Goal: Information Seeking & Learning: Learn about a topic

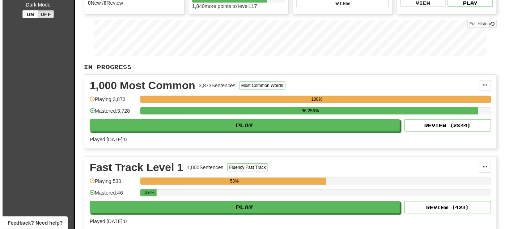
scroll to position [98, 0]
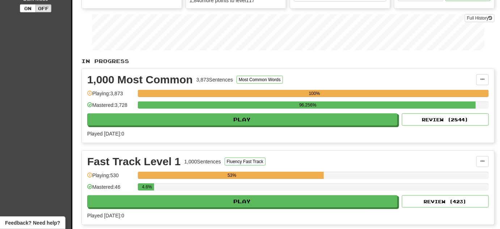
click at [180, 189] on div "4.6%" at bounding box center [313, 189] width 351 height 12
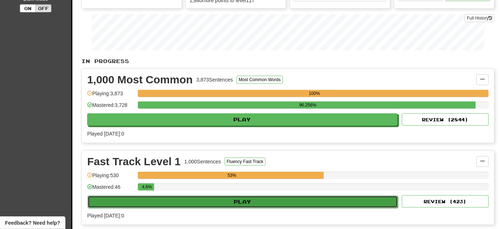
click at [180, 197] on button "Play" at bounding box center [243, 201] width 310 height 12
select select "**"
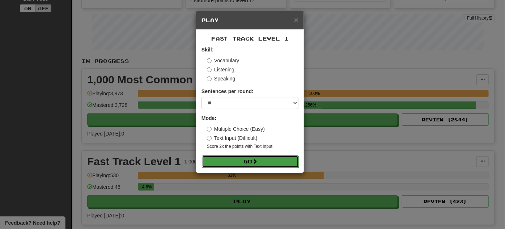
click at [231, 156] on button "Go" at bounding box center [250, 161] width 97 height 12
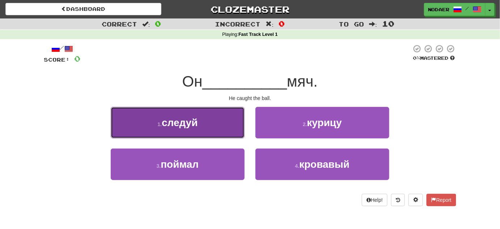
click at [220, 126] on button "1 . следуй" at bounding box center [178, 122] width 134 height 31
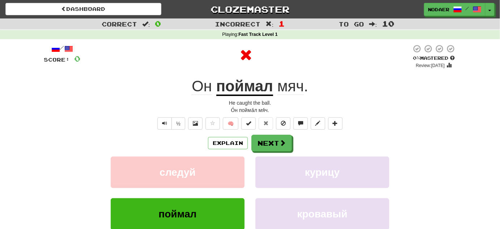
click at [238, 84] on u "поймал" at bounding box center [244, 86] width 57 height 18
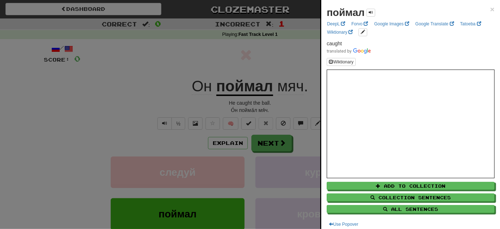
click at [132, 113] on div at bounding box center [250, 114] width 500 height 229
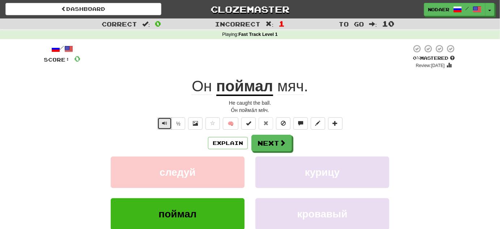
click at [167, 123] on span "Text-to-speech controls" at bounding box center [164, 122] width 5 height 5
click at [279, 135] on button "Next" at bounding box center [272, 143] width 41 height 17
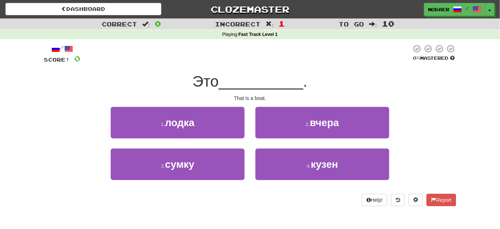
click at [258, 58] on div at bounding box center [245, 54] width 331 height 20
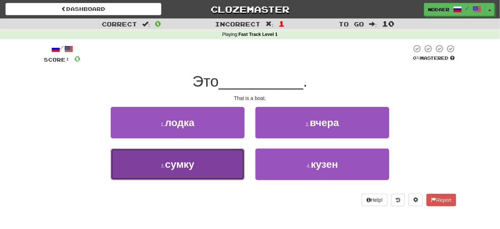
click at [199, 178] on button "3 . сумку" at bounding box center [178, 163] width 134 height 31
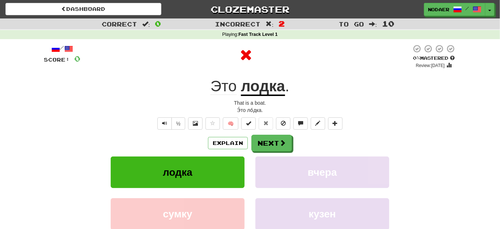
click at [264, 86] on u "лодка" at bounding box center [263, 86] width 44 height 18
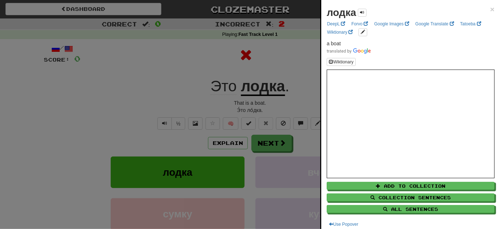
click at [116, 129] on div at bounding box center [250, 114] width 500 height 229
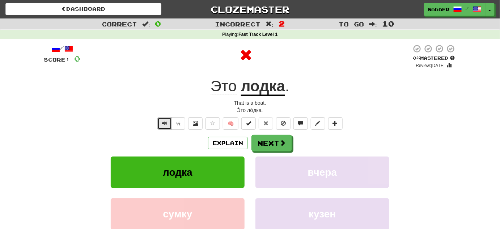
click at [169, 120] on button "Text-to-speech controls" at bounding box center [164, 123] width 14 height 12
click at [262, 145] on button "Next" at bounding box center [272, 143] width 41 height 17
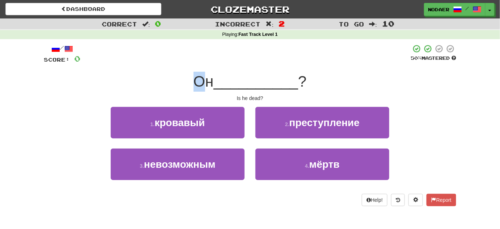
drag, startPoint x: 181, startPoint y: 74, endPoint x: 205, endPoint y: 75, distance: 24.3
click at [205, 75] on div "Он __________ ?" at bounding box center [250, 82] width 412 height 20
click at [306, 76] on span "?" at bounding box center [302, 81] width 8 height 17
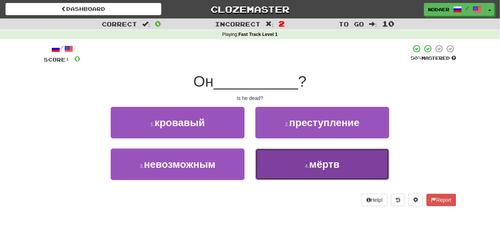
click at [327, 176] on button "4 . мёртв" at bounding box center [322, 163] width 134 height 31
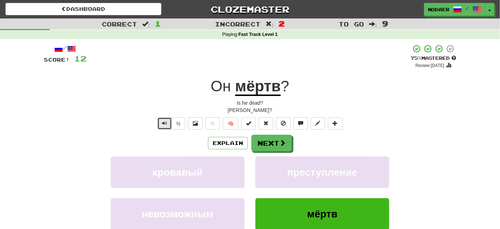
click at [165, 122] on span "Text-to-speech controls" at bounding box center [164, 122] width 5 height 5
click at [271, 139] on button "Next" at bounding box center [272, 143] width 41 height 17
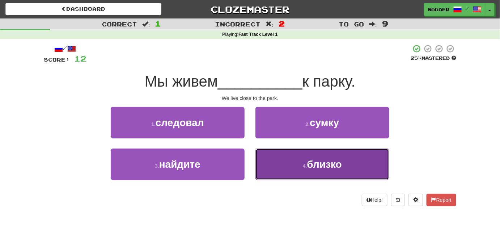
click at [313, 170] on button "4 . близко" at bounding box center [322, 163] width 134 height 31
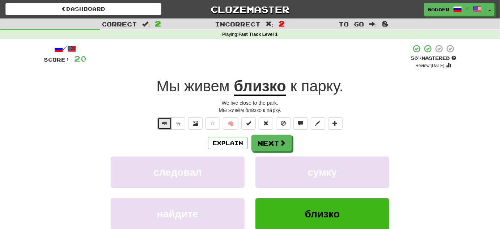
click at [169, 123] on button "Text-to-speech controls" at bounding box center [164, 123] width 14 height 12
click at [168, 124] on button "Text-to-speech controls" at bounding box center [164, 123] width 14 height 12
click at [167, 126] on button "Text-to-speech controls" at bounding box center [164, 123] width 14 height 12
click at [162, 125] on button "Text-to-speech controls" at bounding box center [164, 123] width 14 height 12
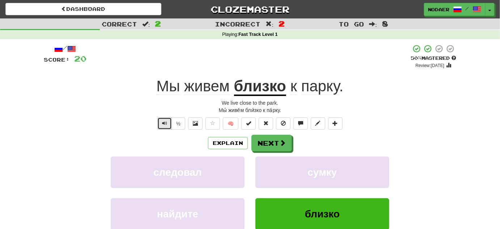
click at [161, 127] on button "Text-to-speech controls" at bounding box center [164, 123] width 14 height 12
click at [273, 140] on button "Next" at bounding box center [272, 143] width 41 height 17
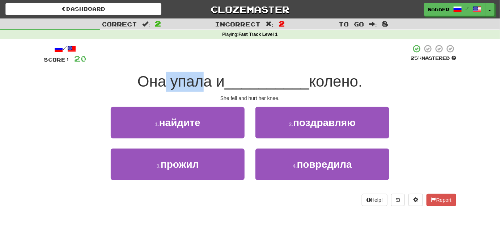
drag, startPoint x: 164, startPoint y: 79, endPoint x: 202, endPoint y: 78, distance: 38.4
click at [202, 78] on span "Она упала и" at bounding box center [180, 81] width 87 height 17
click at [231, 82] on span "__________" at bounding box center [267, 81] width 85 height 17
click at [212, 73] on span "Она упала и" at bounding box center [180, 81] width 87 height 17
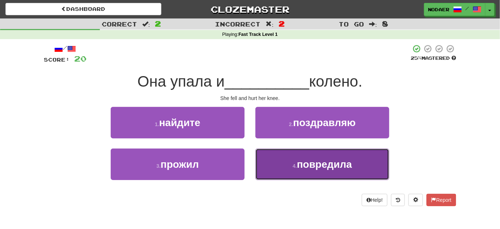
click at [295, 169] on button "4 . повредила" at bounding box center [322, 163] width 134 height 31
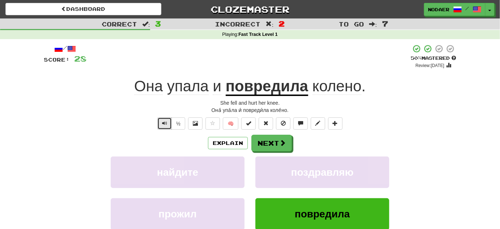
click at [164, 125] on span "Text-to-speech controls" at bounding box center [164, 122] width 5 height 5
click at [269, 86] on u "повредила" at bounding box center [267, 86] width 82 height 18
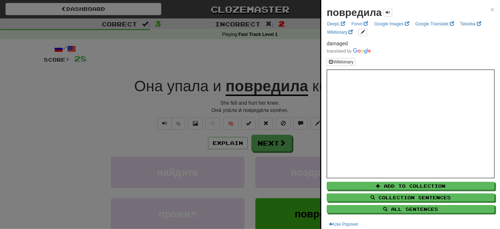
drag, startPoint x: 136, startPoint y: 153, endPoint x: 187, endPoint y: 118, distance: 61.8
click at [138, 152] on div at bounding box center [250, 114] width 500 height 229
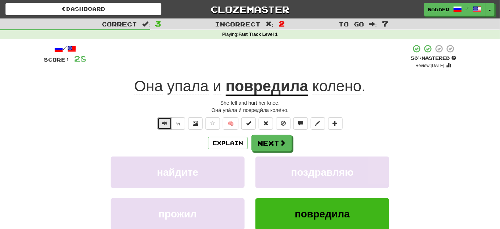
click at [165, 120] on span "Text-to-speech controls" at bounding box center [164, 122] width 5 height 5
click at [162, 121] on span "Text-to-speech controls" at bounding box center [164, 122] width 5 height 5
click at [210, 125] on span at bounding box center [212, 122] width 5 height 5
click at [267, 143] on button "Next" at bounding box center [272, 143] width 41 height 17
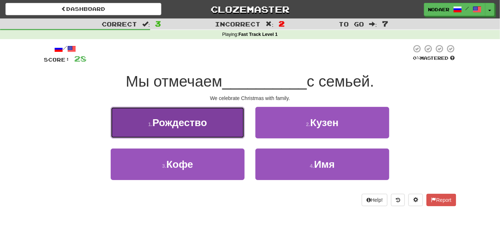
click at [221, 125] on button "1 . Рождество" at bounding box center [178, 122] width 134 height 31
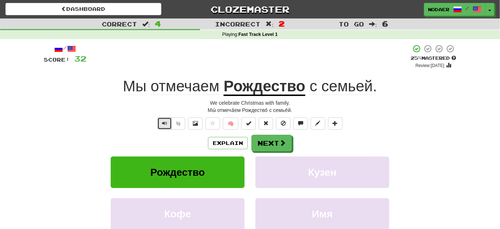
click at [164, 123] on span "Text-to-speech controls" at bounding box center [164, 122] width 5 height 5
click at [289, 135] on button "Next" at bounding box center [272, 143] width 41 height 17
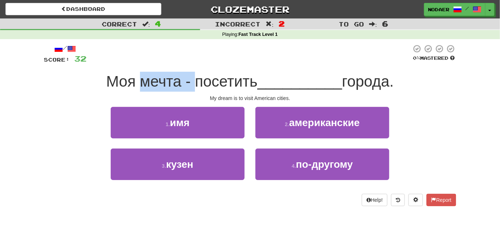
drag, startPoint x: 140, startPoint y: 84, endPoint x: 194, endPoint y: 75, distance: 55.2
click at [194, 75] on span "Моя мечта - посетить" at bounding box center [181, 81] width 151 height 17
click at [211, 72] on div "Моя мечта - посетить __________ города." at bounding box center [250, 82] width 412 height 20
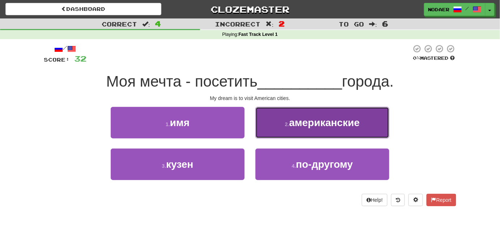
click at [320, 122] on span "американские" at bounding box center [324, 122] width 71 height 11
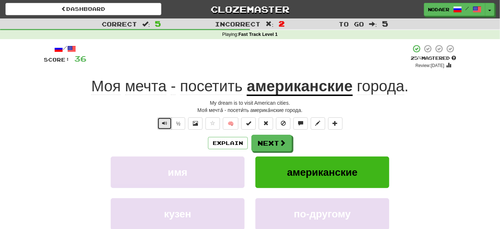
click at [170, 126] on button "Text-to-speech controls" at bounding box center [164, 123] width 14 height 12
click at [170, 124] on button "Text-to-speech controls" at bounding box center [164, 123] width 14 height 12
click at [265, 136] on button "Next" at bounding box center [272, 143] width 41 height 17
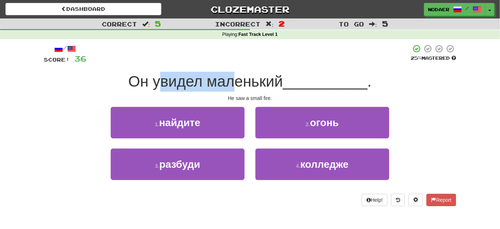
drag, startPoint x: 158, startPoint y: 82, endPoint x: 230, endPoint y: 79, distance: 71.7
click at [230, 79] on span "Он увидел маленький" at bounding box center [205, 81] width 154 height 17
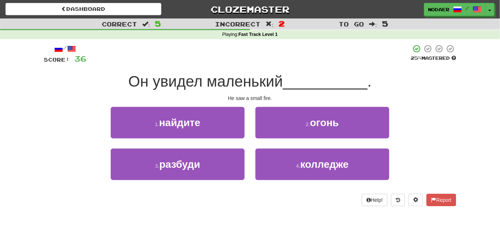
click at [238, 85] on span "Он увидел маленький" at bounding box center [205, 81] width 154 height 17
drag, startPoint x: 284, startPoint y: 81, endPoint x: 265, endPoint y: 81, distance: 18.4
click at [268, 81] on span "Он увидел маленький" at bounding box center [205, 81] width 154 height 17
click at [247, 77] on span "Он увидел маленький" at bounding box center [205, 81] width 154 height 17
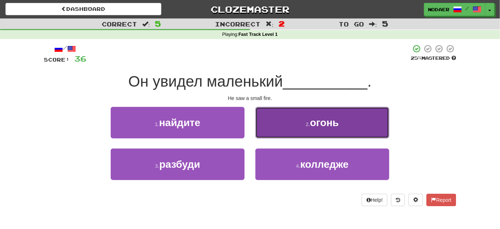
click at [311, 127] on span "огонь" at bounding box center [324, 122] width 29 height 11
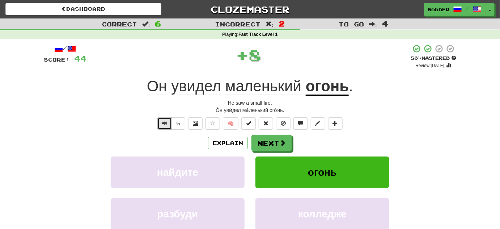
click at [161, 124] on button "Text-to-speech controls" at bounding box center [164, 123] width 14 height 12
click at [266, 146] on button "Next" at bounding box center [272, 143] width 41 height 17
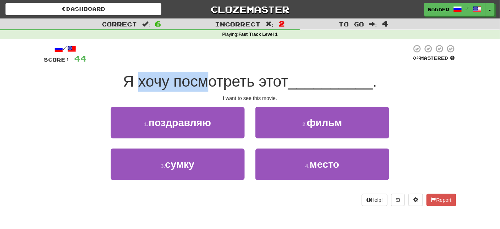
drag, startPoint x: 139, startPoint y: 86, endPoint x: 203, endPoint y: 90, distance: 64.9
click at [203, 90] on div "Я хочу посмотреть этот __________ ." at bounding box center [250, 82] width 412 height 20
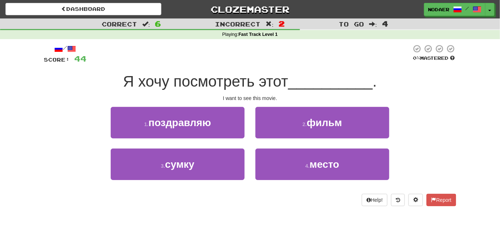
click at [252, 77] on span "Я хочу посмотреть этот" at bounding box center [205, 81] width 165 height 17
click at [301, 82] on span "__________" at bounding box center [330, 81] width 85 height 17
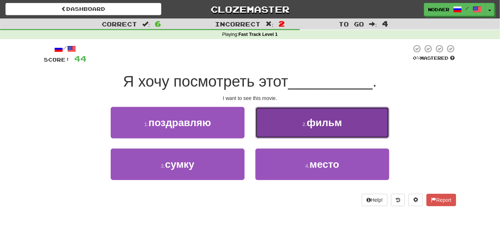
click at [303, 125] on small "2 ." at bounding box center [304, 124] width 4 height 6
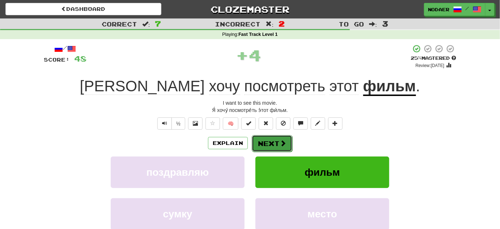
click at [282, 144] on span at bounding box center [283, 143] width 7 height 7
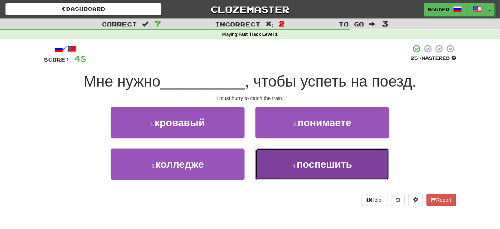
click at [305, 169] on span "поспешить" at bounding box center [324, 163] width 55 height 11
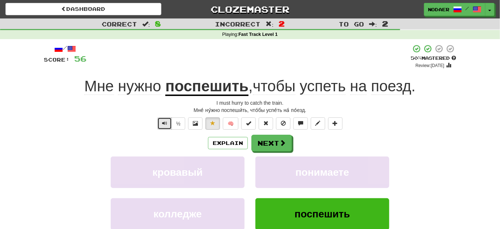
click at [159, 120] on button "Text-to-speech controls" at bounding box center [164, 123] width 14 height 12
click at [160, 120] on button "Text-to-speech controls" at bounding box center [164, 123] width 14 height 12
click at [164, 131] on div "/ Score: 56 + 8 50 % Mastered Review: 2025-10-01 Мне нужно поспешить , чтобы ус…" at bounding box center [250, 155] width 412 height 222
click at [168, 125] on button "Text-to-speech controls" at bounding box center [164, 123] width 14 height 12
click at [162, 121] on button "Text-to-speech controls" at bounding box center [164, 123] width 14 height 12
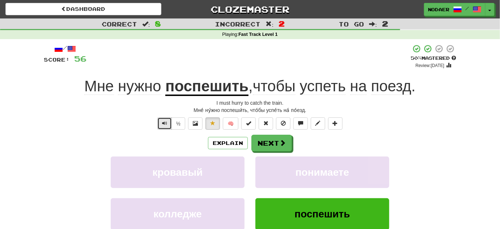
click at [160, 121] on button "Text-to-speech controls" at bounding box center [164, 123] width 14 height 12
click at [167, 120] on span "Text-to-speech controls" at bounding box center [164, 122] width 5 height 5
click at [158, 124] on button "Text-to-speech controls" at bounding box center [164, 123] width 14 height 12
click at [165, 124] on span "Text-to-speech controls" at bounding box center [164, 122] width 5 height 5
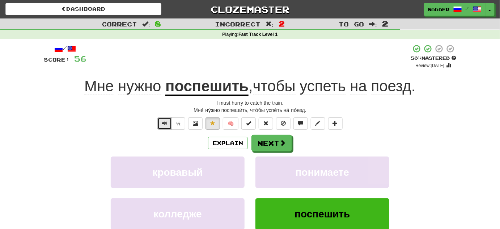
click at [165, 124] on span "Text-to-speech controls" at bounding box center [164, 122] width 5 height 5
click at [161, 123] on button "Text-to-speech controls" at bounding box center [164, 123] width 14 height 12
click at [222, 88] on u "поспешить" at bounding box center [206, 86] width 83 height 18
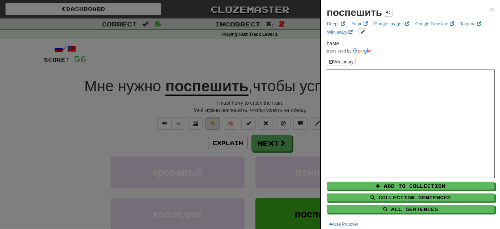
click at [142, 129] on div at bounding box center [250, 114] width 500 height 229
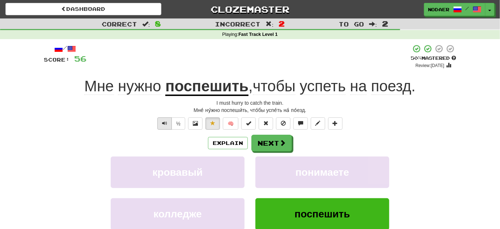
drag, startPoint x: 160, startPoint y: 115, endPoint x: 161, endPoint y: 123, distance: 7.4
click at [159, 115] on div "/ Score: 56 + 8 50 % Mastered Review: 2025-10-01 Мне нужно поспешить , чтобы ус…" at bounding box center [250, 155] width 412 height 222
click at [162, 124] on button "Text-to-speech controls" at bounding box center [164, 123] width 14 height 12
click at [310, 84] on span "успеть" at bounding box center [323, 85] width 46 height 17
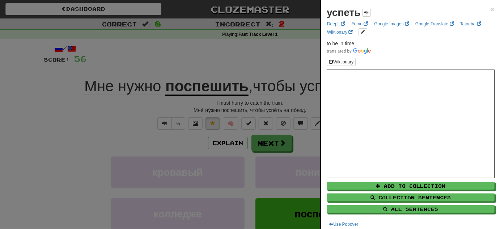
click at [218, 63] on div at bounding box center [250, 114] width 500 height 229
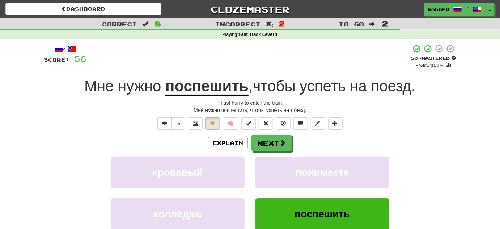
click at [383, 81] on span "поезд" at bounding box center [391, 85] width 40 height 17
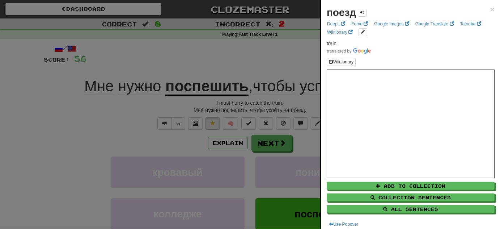
click at [185, 55] on div at bounding box center [250, 114] width 500 height 229
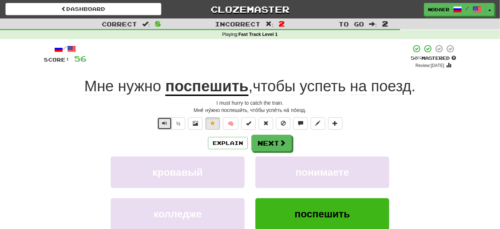
click at [161, 124] on button "Text-to-speech controls" at bounding box center [164, 123] width 14 height 12
click at [331, 85] on span "успеть" at bounding box center [323, 85] width 46 height 17
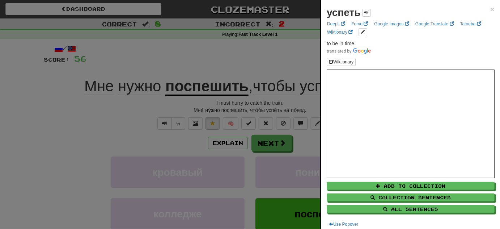
click at [231, 63] on div at bounding box center [250, 114] width 500 height 229
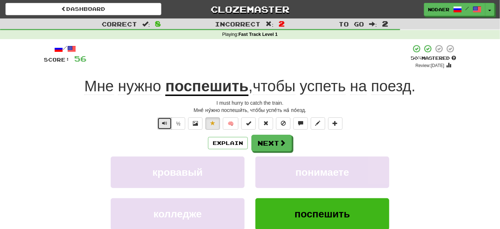
click at [163, 125] on span "Text-to-speech controls" at bounding box center [164, 122] width 5 height 5
click at [280, 145] on span at bounding box center [283, 143] width 7 height 7
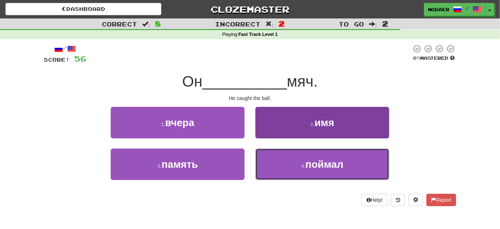
click at [298, 171] on button "4 . поймал" at bounding box center [322, 163] width 134 height 31
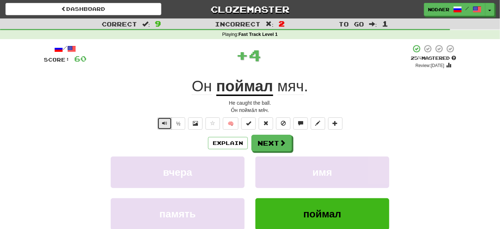
click at [168, 119] on button "Text-to-speech controls" at bounding box center [164, 123] width 14 height 12
click at [276, 145] on button "Next" at bounding box center [272, 143] width 41 height 17
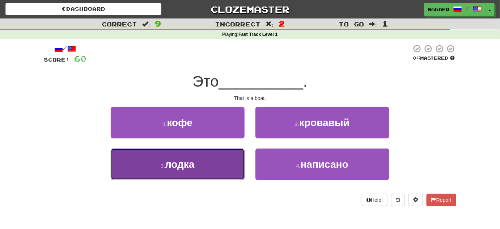
click at [199, 166] on button "3 . лодка" at bounding box center [178, 163] width 134 height 31
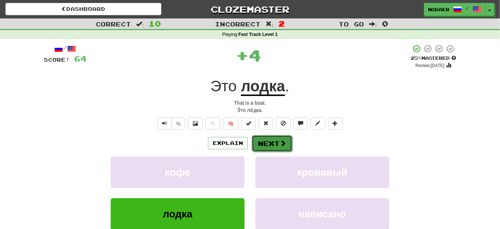
click at [271, 141] on button "Next" at bounding box center [272, 143] width 41 height 17
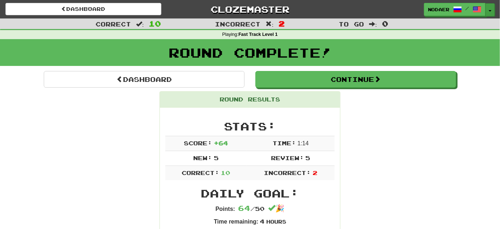
click at [492, 10] on button "Toggle Dropdown" at bounding box center [489, 9] width 9 height 13
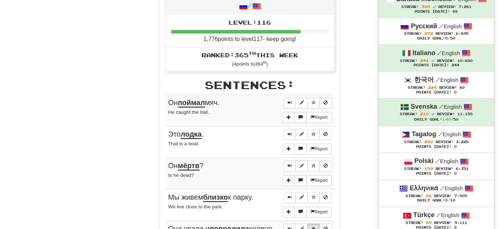
scroll to position [362, 0]
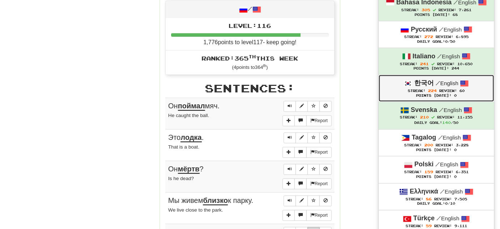
click at [446, 84] on small "/ English" at bounding box center [446, 83] width 23 height 6
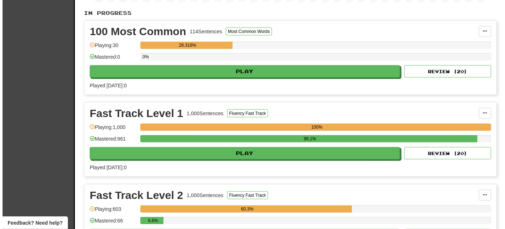
scroll to position [164, 0]
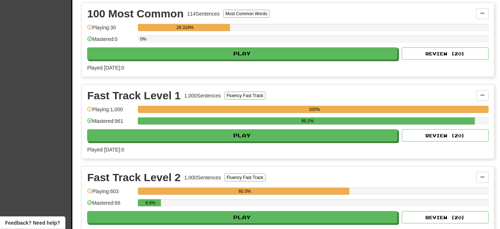
click at [214, 221] on div "Fast Track Level 2 1,000 Sentences Fluency Fast Track Manage Sentences Unpin fr…" at bounding box center [288, 203] width 412 height 74
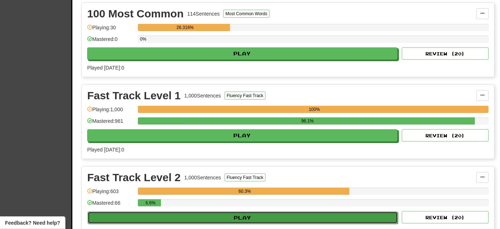
click at [220, 215] on button "Play" at bounding box center [243, 217] width 310 height 12
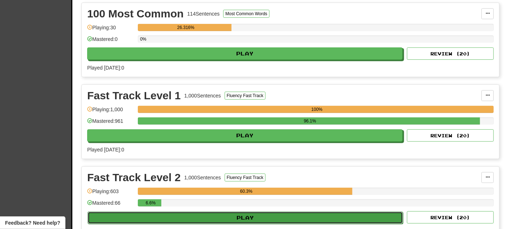
select select "**"
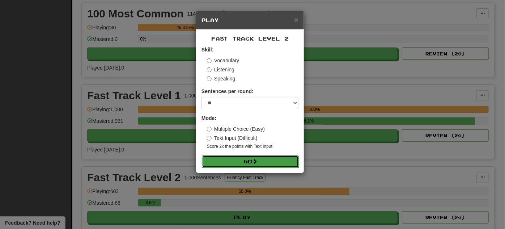
click at [267, 165] on button "Go" at bounding box center [250, 161] width 97 height 12
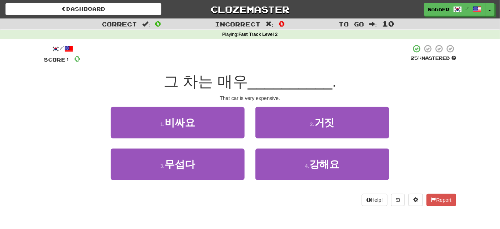
click at [259, 75] on span "__________" at bounding box center [290, 81] width 85 height 17
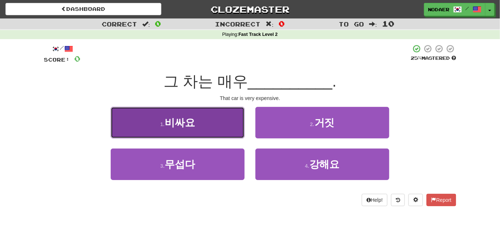
click at [220, 123] on button "1 . 비싸요" at bounding box center [178, 122] width 134 height 31
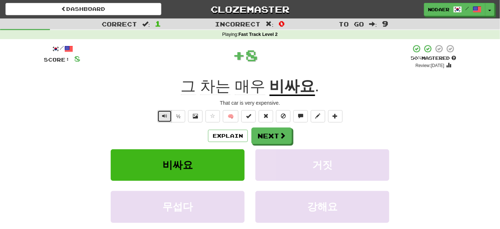
click at [165, 117] on span "Text-to-speech controls" at bounding box center [164, 115] width 5 height 5
click at [167, 117] on span "Text-to-speech controls" at bounding box center [164, 115] width 5 height 5
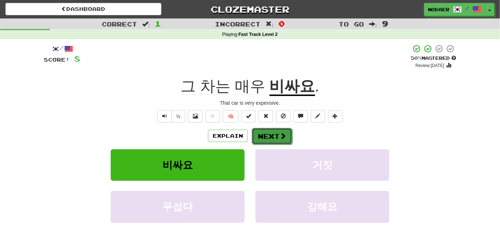
click at [278, 140] on button "Next" at bounding box center [272, 136] width 41 height 17
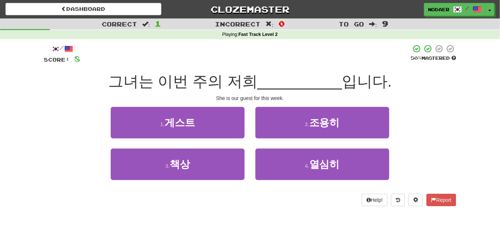
click at [139, 85] on span "그녀는 이번 주의 저희" at bounding box center [182, 81] width 149 height 17
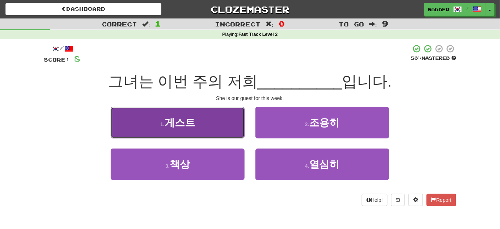
click at [189, 127] on span "게스트" at bounding box center [180, 122] width 30 height 11
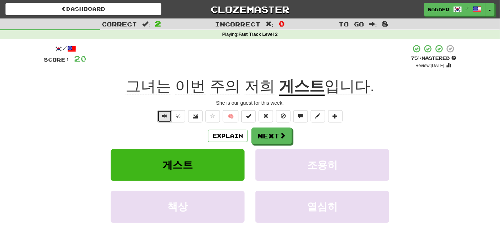
click at [162, 119] on button "Text-to-speech controls" at bounding box center [164, 116] width 14 height 12
click at [165, 110] on button "Text-to-speech controls" at bounding box center [164, 116] width 14 height 12
click at [216, 116] on button at bounding box center [212, 116] width 14 height 12
click at [271, 133] on button "Next" at bounding box center [272, 136] width 41 height 17
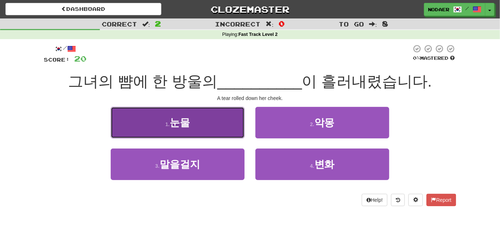
click at [199, 119] on button "1 . 눈물" at bounding box center [178, 122] width 134 height 31
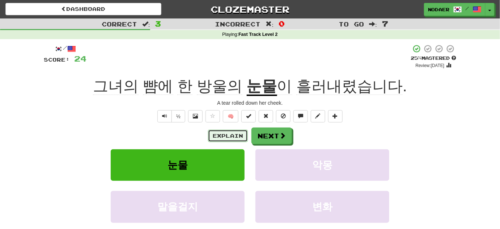
click at [227, 136] on button "Explain" at bounding box center [228, 135] width 40 height 12
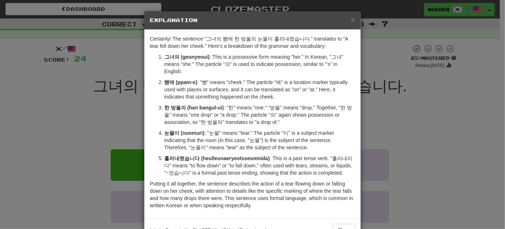
click at [89, 117] on div "× Explanation Certainly! The sentence "그녀의 뺨에 한 방울의 눈물이 흘러내렸습니다." translates to…" at bounding box center [252, 114] width 505 height 229
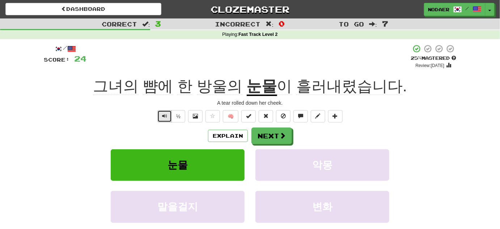
click at [167, 116] on span "Text-to-speech controls" at bounding box center [164, 115] width 5 height 5
click at [161, 118] on button "Text-to-speech controls" at bounding box center [164, 116] width 14 height 12
click at [166, 120] on button "Text-to-speech controls" at bounding box center [164, 116] width 14 height 12
click at [166, 114] on span "Text-to-speech controls" at bounding box center [164, 115] width 5 height 5
click at [218, 118] on button at bounding box center [212, 116] width 14 height 12
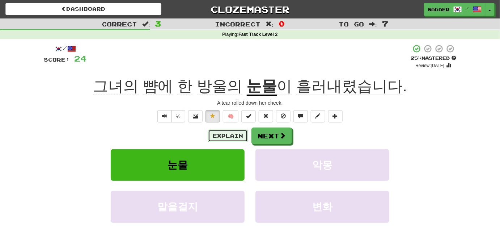
click at [226, 134] on button "Explain" at bounding box center [228, 135] width 40 height 12
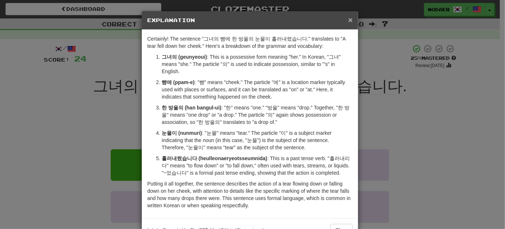
click at [348, 18] on span "×" at bounding box center [350, 20] width 4 height 8
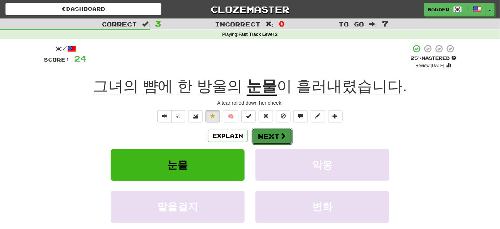
click at [259, 135] on button "Next" at bounding box center [272, 136] width 41 height 17
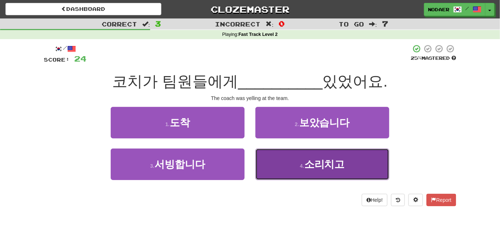
click at [310, 171] on button "4 . 소리치고" at bounding box center [322, 163] width 134 height 31
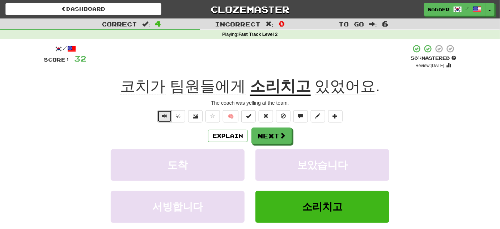
click at [164, 114] on span "Text-to-speech controls" at bounding box center [164, 115] width 5 height 5
click at [272, 89] on u "소리치고" at bounding box center [280, 86] width 61 height 18
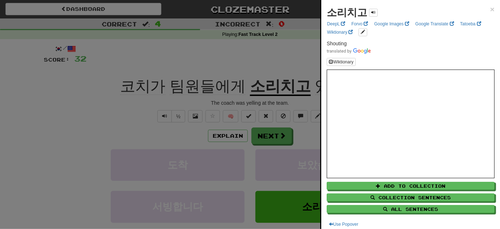
click at [168, 58] on div at bounding box center [250, 114] width 500 height 229
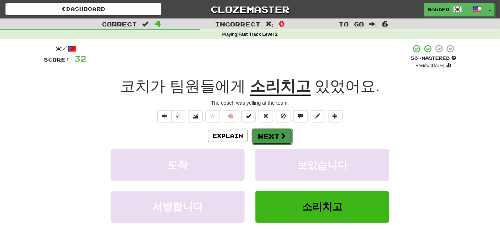
click at [258, 139] on button "Next" at bounding box center [272, 136] width 41 height 17
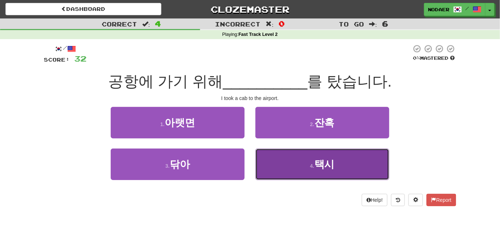
click at [319, 175] on button "4 . 택시" at bounding box center [322, 163] width 134 height 31
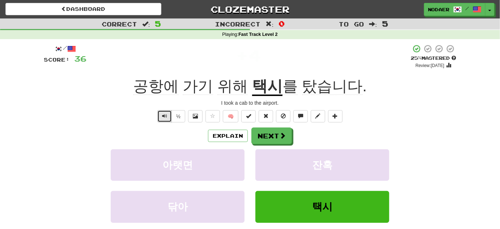
click at [161, 118] on button "Text-to-speech controls" at bounding box center [164, 116] width 14 height 12
click at [277, 135] on button "Next" at bounding box center [272, 136] width 41 height 17
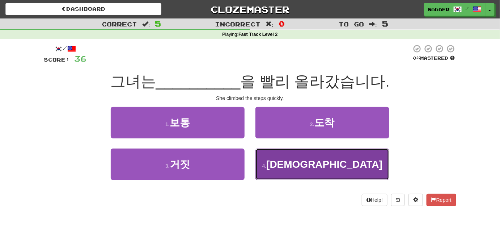
click at [336, 165] on button "4 . 계단" at bounding box center [322, 163] width 134 height 31
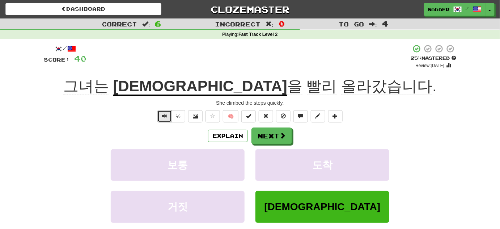
click at [161, 116] on button "Text-to-speech controls" at bounding box center [164, 116] width 14 height 12
click at [167, 117] on span "Text-to-speech controls" at bounding box center [164, 115] width 5 height 5
click at [163, 118] on span "Text-to-speech controls" at bounding box center [164, 115] width 5 height 5
click at [341, 89] on span "올라갔습니다" at bounding box center [386, 85] width 91 height 17
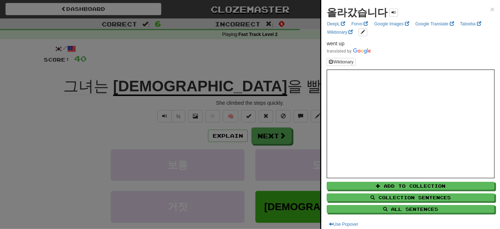
click at [193, 49] on div at bounding box center [250, 114] width 500 height 229
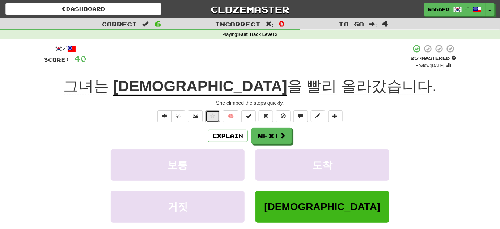
click at [213, 117] on span at bounding box center [212, 115] width 5 height 5
click at [281, 142] on button "Next" at bounding box center [272, 136] width 41 height 17
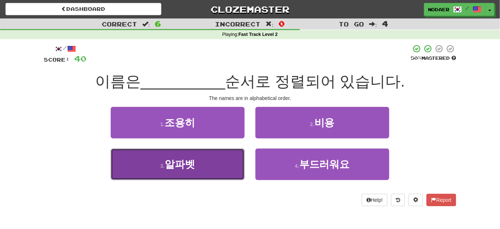
click at [206, 175] on button "3 . 알파벳" at bounding box center [178, 163] width 134 height 31
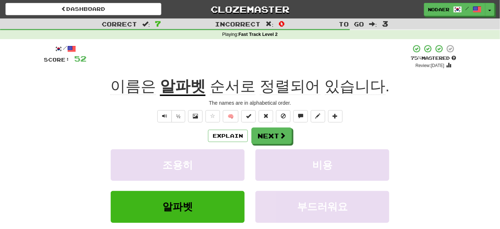
click at [273, 84] on span "정렬되어" at bounding box center [290, 85] width 61 height 17
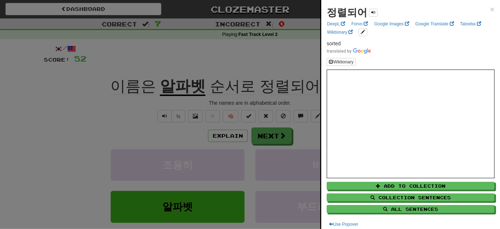
click at [276, 53] on div at bounding box center [250, 114] width 500 height 229
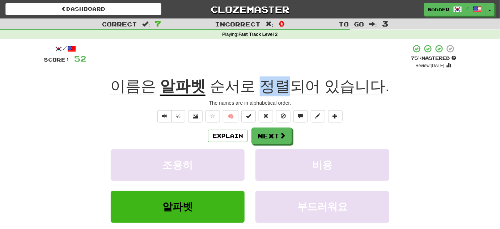
drag, startPoint x: 263, startPoint y: 72, endPoint x: 282, endPoint y: 88, distance: 25.0
click at [282, 88] on div "/ Score: 52 + 12 75 % Mastered Review: 2025-10-21 이름은 알파벳 순서로 정렬되어 있습니다 . The n…" at bounding box center [250, 151] width 412 height 215
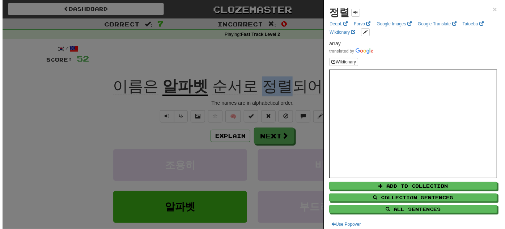
scroll to position [3, 0]
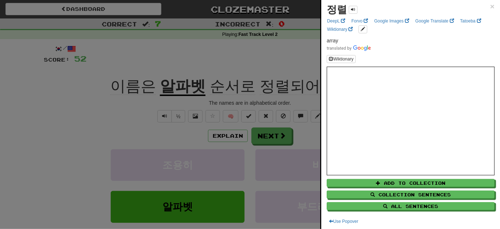
click at [152, 61] on div at bounding box center [250, 114] width 500 height 229
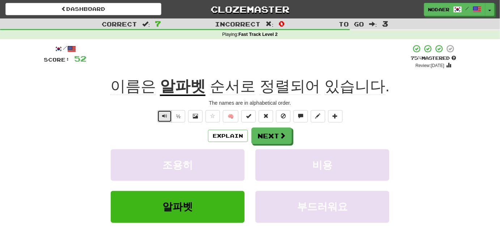
click at [162, 120] on button "Text-to-speech controls" at bounding box center [164, 116] width 14 height 12
click at [229, 141] on button "Explain" at bounding box center [228, 135] width 40 height 12
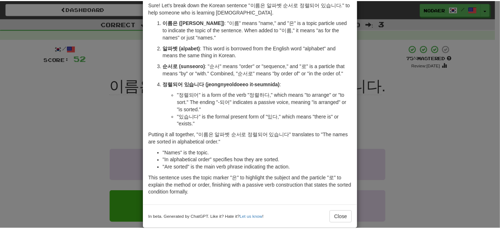
scroll to position [45, 0]
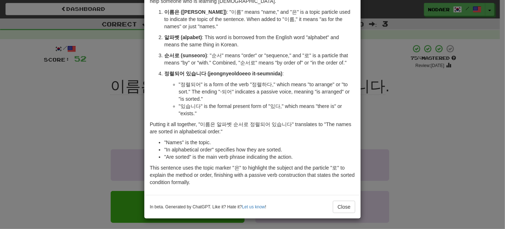
click at [96, 103] on div "× Explanation Sure! Let's break down the Korean sentence "이름은 알파벳 순서로 정렬되어 있습니다…" at bounding box center [252, 114] width 505 height 229
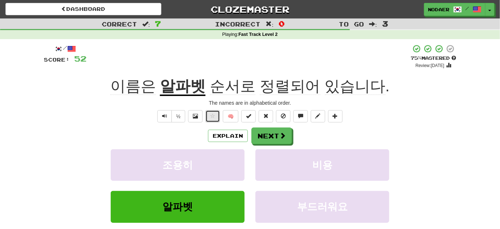
click at [210, 115] on span at bounding box center [212, 115] width 5 height 5
click at [165, 115] on span "Text-to-speech controls" at bounding box center [164, 115] width 5 height 5
click at [160, 120] on button "Text-to-speech controls" at bounding box center [164, 116] width 14 height 12
click at [167, 117] on span "Text-to-speech controls" at bounding box center [164, 115] width 5 height 5
click at [267, 135] on button "Next" at bounding box center [272, 136] width 41 height 17
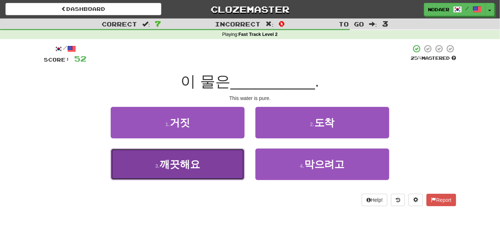
click at [224, 174] on button "3 . 깨끗해요" at bounding box center [178, 163] width 134 height 31
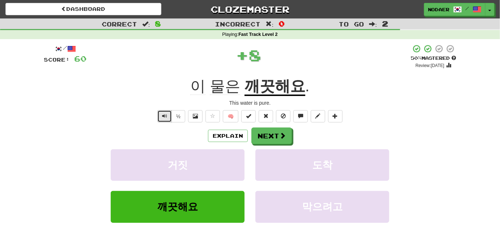
click at [167, 110] on button "Text-to-speech controls" at bounding box center [164, 116] width 14 height 12
click at [168, 115] on button "Text-to-speech controls" at bounding box center [164, 116] width 14 height 12
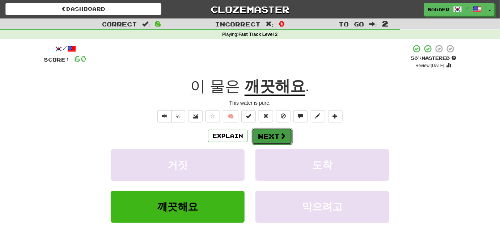
click at [270, 138] on button "Next" at bounding box center [272, 136] width 41 height 17
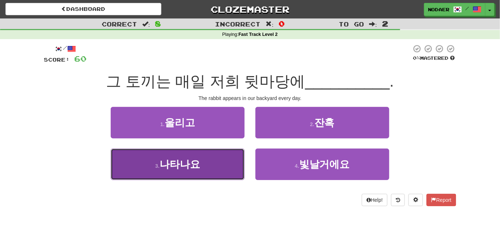
click at [194, 166] on span "나타나요" at bounding box center [179, 163] width 41 height 11
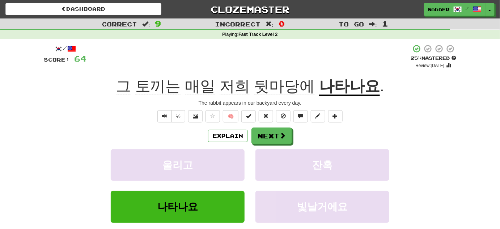
click at [267, 85] on span "뒷마당에" at bounding box center [284, 85] width 61 height 17
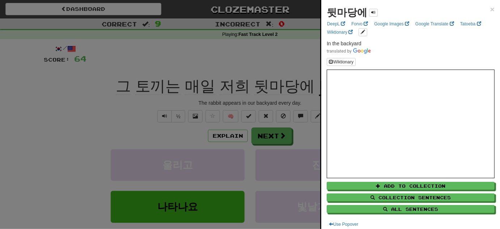
click at [262, 65] on div at bounding box center [250, 114] width 500 height 229
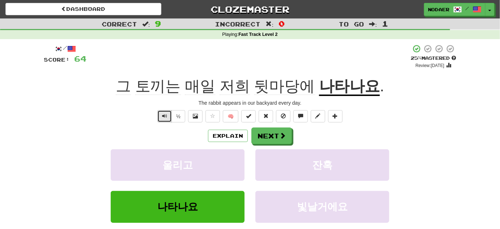
click at [160, 118] on button "Text-to-speech controls" at bounding box center [164, 116] width 14 height 12
drag, startPoint x: 256, startPoint y: 72, endPoint x: 293, endPoint y: 81, distance: 38.0
click at [293, 81] on div "/ Score: 64 + 4 25 % Mastered Review: 2025-09-22 그 토끼는 매일 저희 뒷마당에 나타나요 . The ra…" at bounding box center [250, 151] width 412 height 215
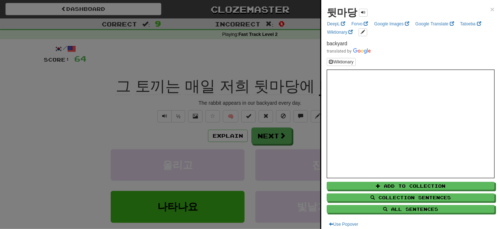
click at [132, 135] on div at bounding box center [250, 114] width 500 height 229
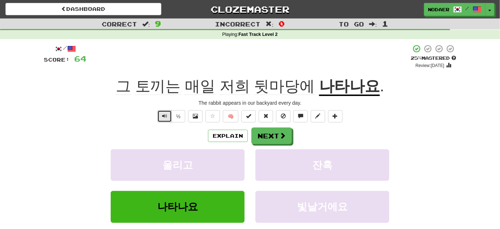
click at [159, 116] on button "Text-to-speech controls" at bounding box center [164, 116] width 14 height 12
click at [213, 117] on span at bounding box center [212, 115] width 5 height 5
click at [164, 118] on span "Text-to-speech controls" at bounding box center [164, 115] width 5 height 5
click at [158, 117] on button "Text-to-speech controls" at bounding box center [164, 116] width 14 height 12
click at [257, 137] on button "Next" at bounding box center [272, 136] width 41 height 17
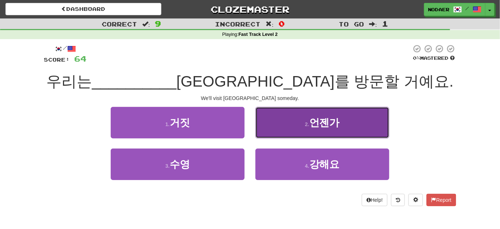
click at [322, 123] on span "언젠가" at bounding box center [324, 122] width 30 height 11
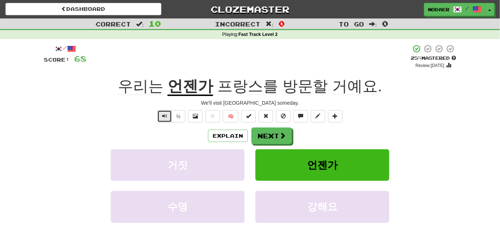
click at [166, 113] on span "Text-to-speech controls" at bounding box center [164, 115] width 5 height 5
click at [166, 116] on span "Text-to-speech controls" at bounding box center [164, 115] width 5 height 5
click at [164, 117] on span "Text-to-speech controls" at bounding box center [164, 115] width 5 height 5
click at [162, 116] on button "Text-to-speech controls" at bounding box center [164, 116] width 14 height 12
click at [164, 114] on span "Text-to-speech controls" at bounding box center [164, 115] width 5 height 5
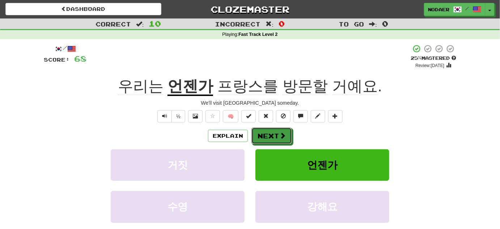
click at [270, 136] on button "Next" at bounding box center [271, 135] width 41 height 17
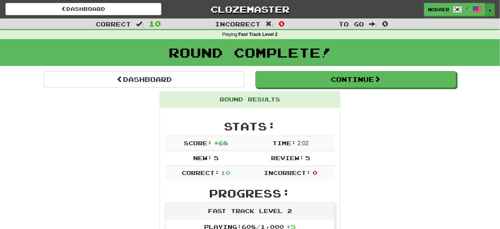
click at [494, 8] on button "Toggle Dropdown" at bounding box center [489, 9] width 9 height 13
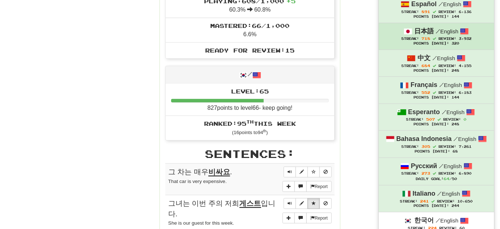
scroll to position [362, 0]
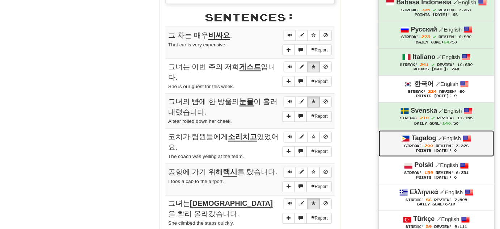
click at [459, 144] on span "3,228" at bounding box center [462, 146] width 13 height 4
